Goal: Find contact information: Find contact information

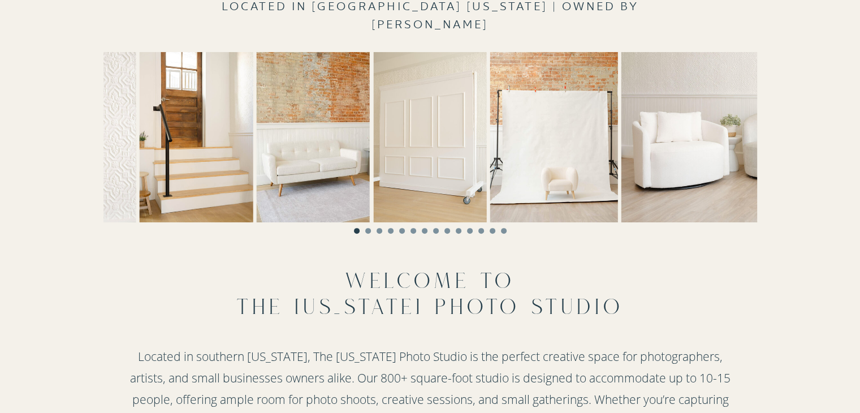
scroll to position [339, 0]
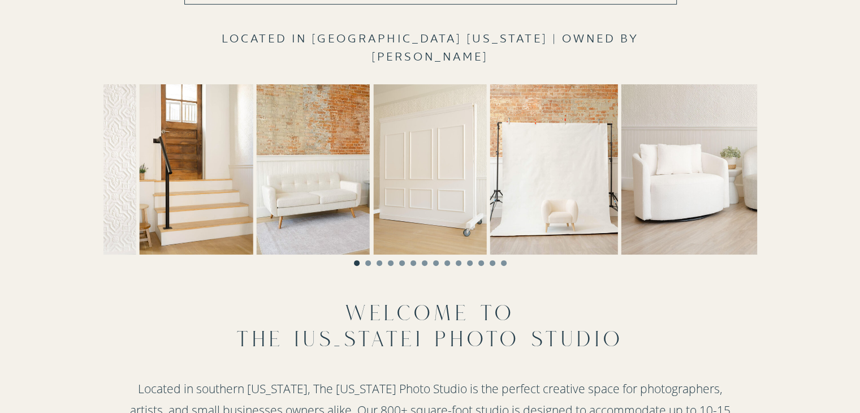
click at [369, 265] on ol at bounding box center [429, 259] width 653 height 11
click at [366, 263] on li "Page dot 2" at bounding box center [368, 263] width 6 height 6
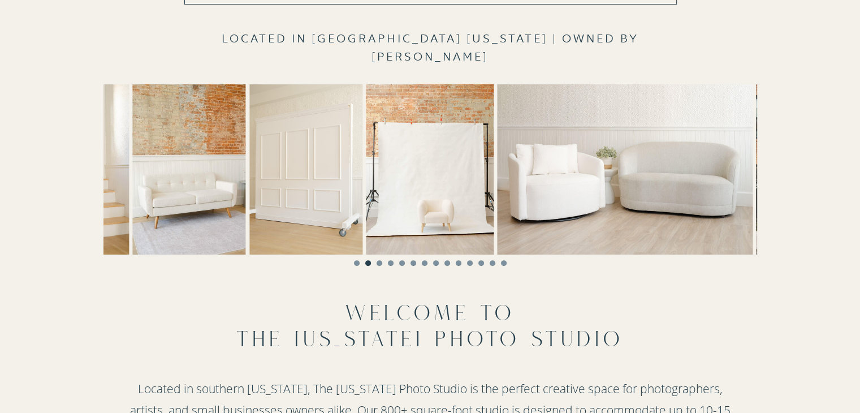
click at [380, 263] on li "Page dot 3" at bounding box center [379, 263] width 6 height 6
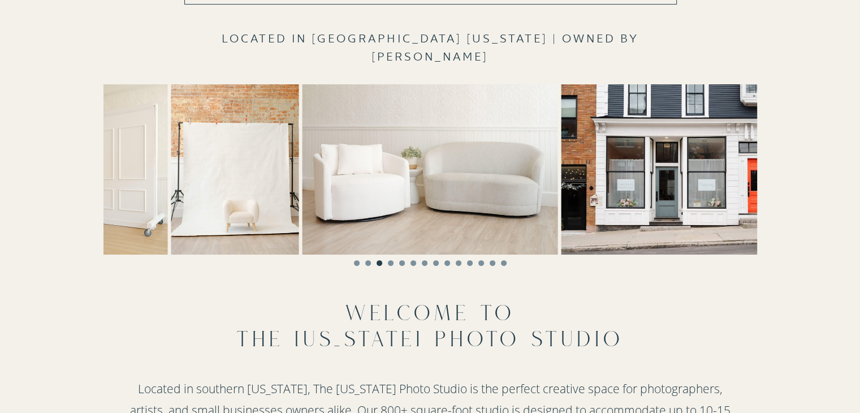
click at [393, 265] on ol at bounding box center [429, 259] width 653 height 11
click at [391, 264] on li "Page dot 4" at bounding box center [391, 263] width 6 height 6
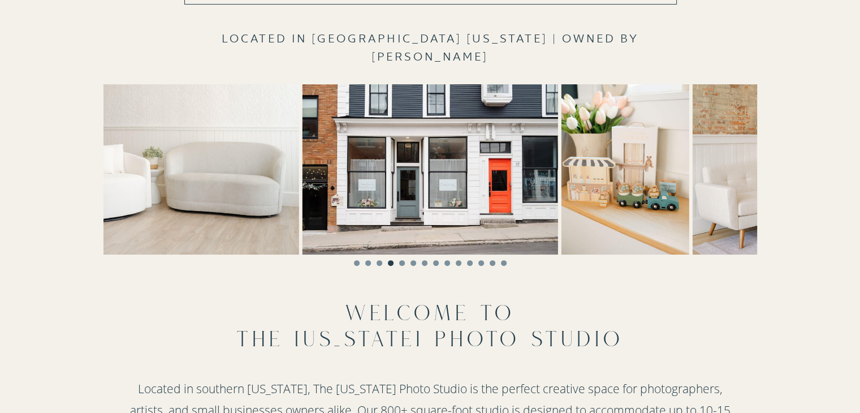
click at [401, 263] on li "Page dot 5" at bounding box center [402, 263] width 6 height 6
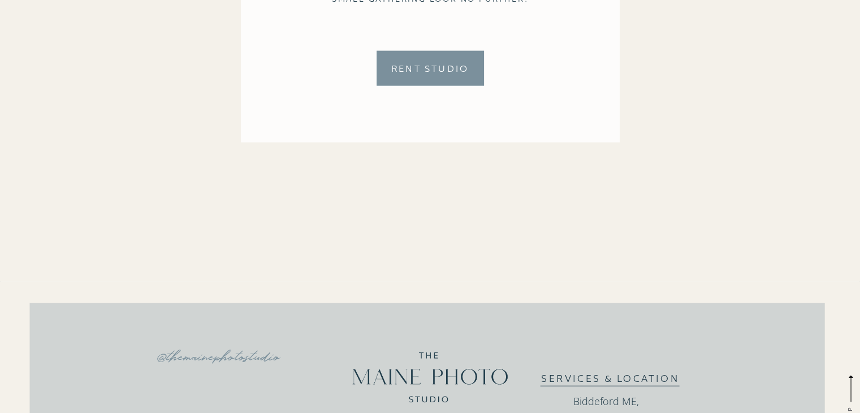
scroll to position [2782, 0]
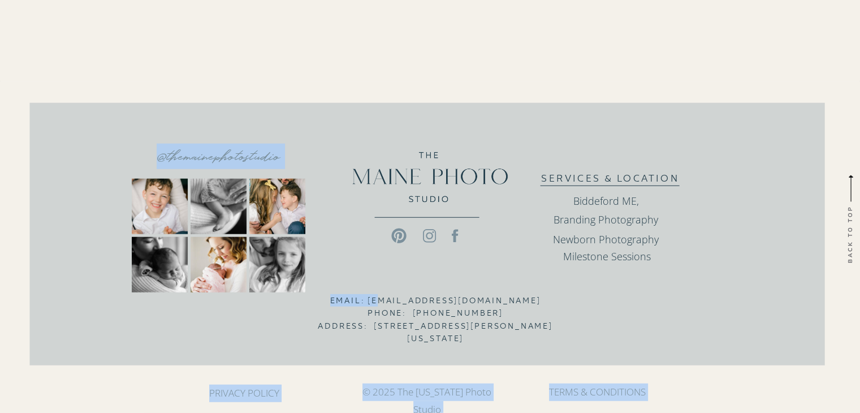
drag, startPoint x: 554, startPoint y: 298, endPoint x: 369, endPoint y: 297, distance: 185.4
click at [369, 297] on div "back to top @themainephotostudio privacy policy © 2025 The Maine Photo Studio T…" at bounding box center [430, 246] width 678 height 331
click at [553, 297] on div "back to top @themainephotostudio privacy policy © 2025 The Maine Photo Studio T…" at bounding box center [430, 246] width 678 height 331
click at [558, 301] on div at bounding box center [426, 234] width 795 height 262
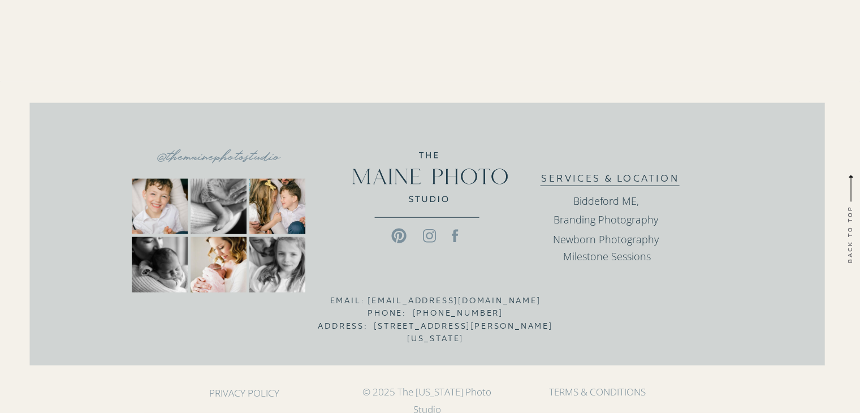
drag, startPoint x: 549, startPoint y: 299, endPoint x: 362, endPoint y: 297, distance: 187.1
click at [359, 296] on h3 "Email: themainephotostudio@gmail.com Phone: 207.689.0020 Address: 17 Alfred Str…" at bounding box center [436, 308] width 236 height 28
copy h3 "themainephotostudio@gmail.com"
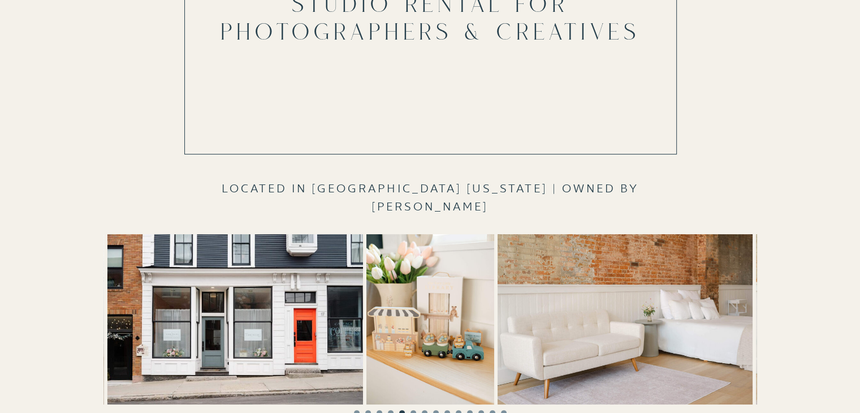
scroll to position [0, 0]
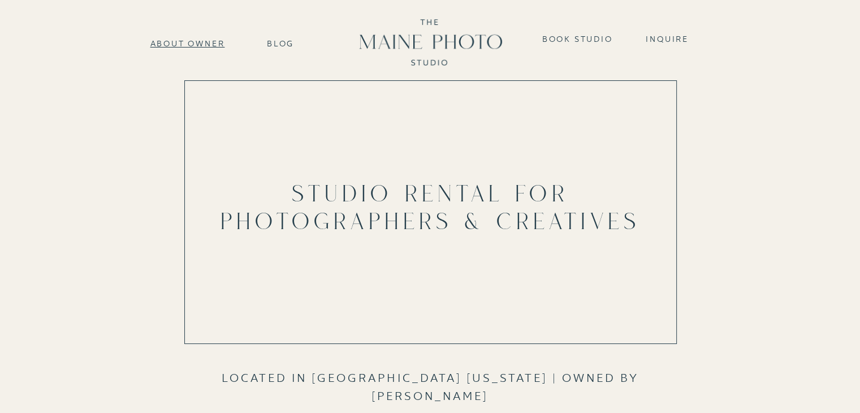
click at [224, 41] on nav "about Owner" at bounding box center [187, 42] width 83 height 10
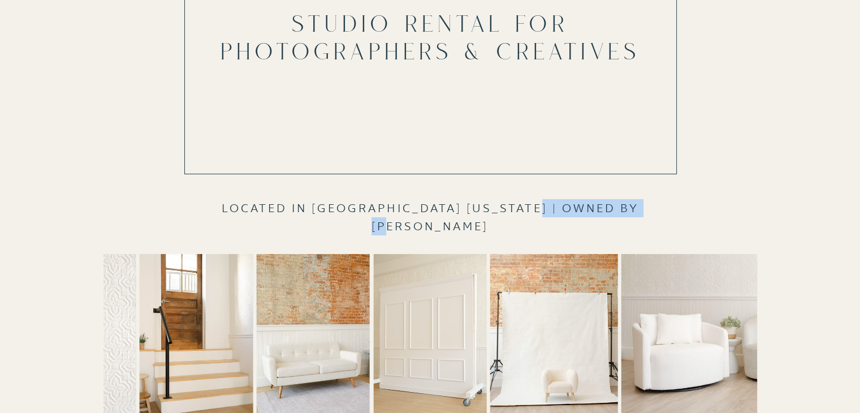
drag, startPoint x: 651, startPoint y: 211, endPoint x: 527, endPoint y: 207, distance: 124.4
click at [527, 207] on h2 "Located in [GEOGRAPHIC_DATA] [US_STATE] | Owned by [PERSON_NAME]" at bounding box center [430, 231] width 466 height 64
copy h2 "[PERSON_NAME]"
